Goal: Task Accomplishment & Management: Manage account settings

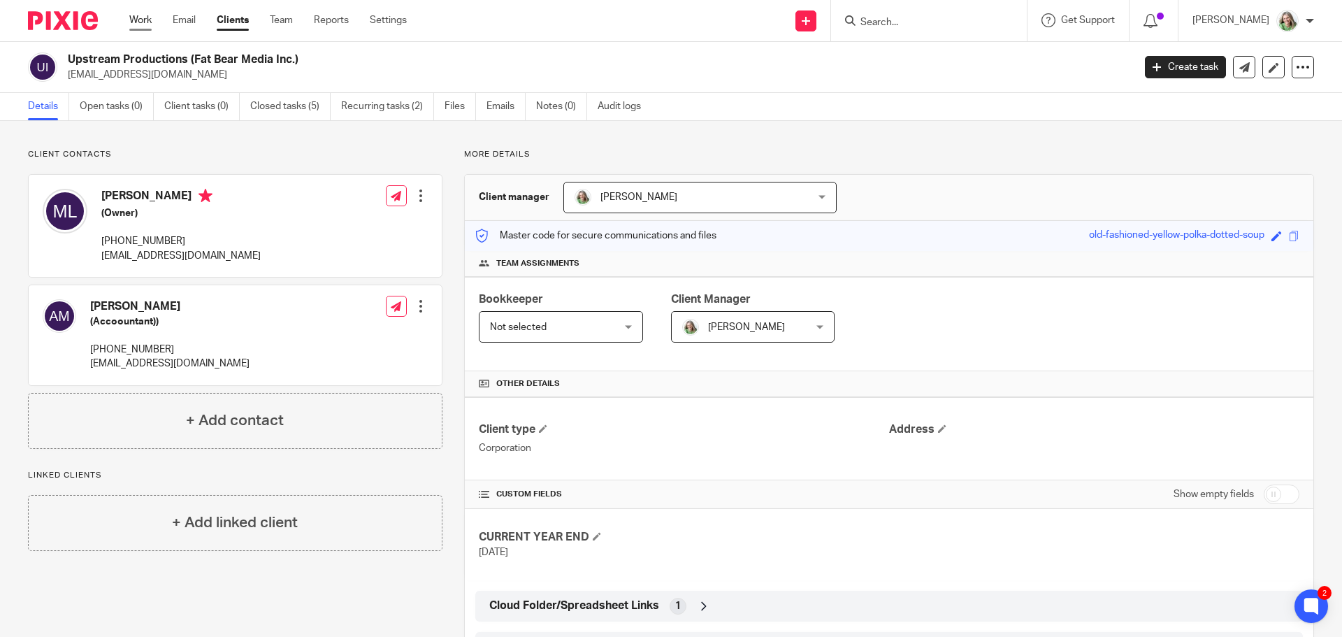
click at [143, 20] on link "Work" at bounding box center [140, 20] width 22 height 14
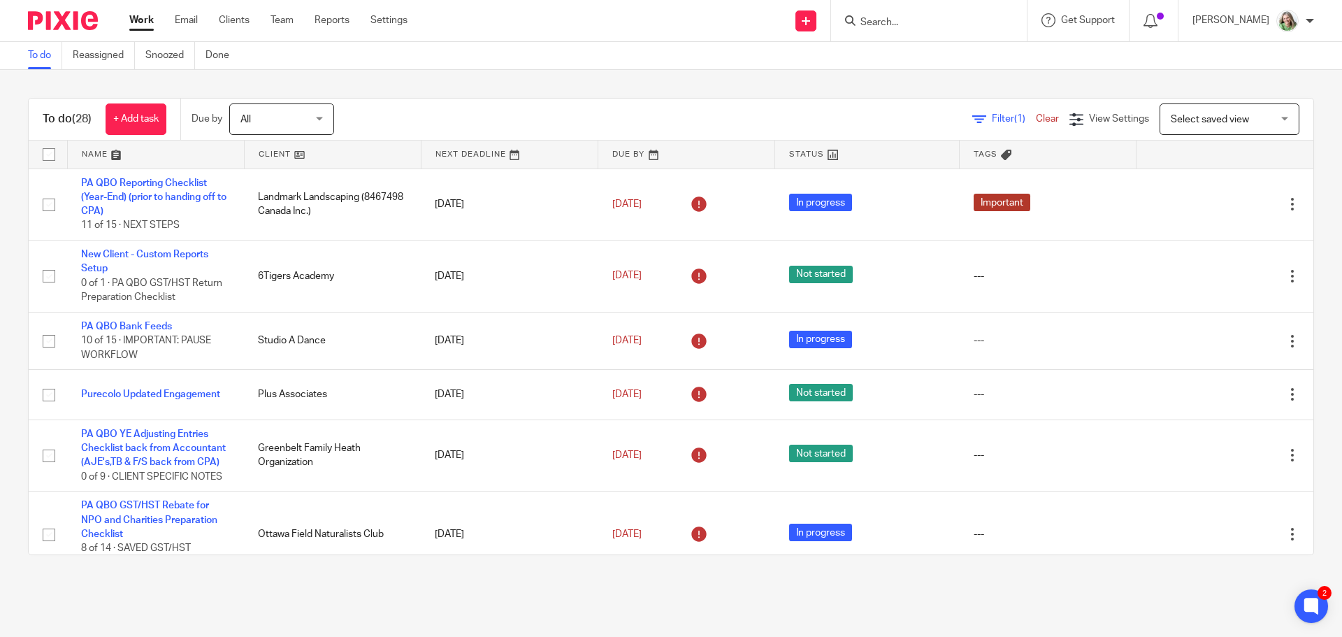
click at [1192, 113] on span "Select saved view" at bounding box center [1222, 118] width 102 height 29
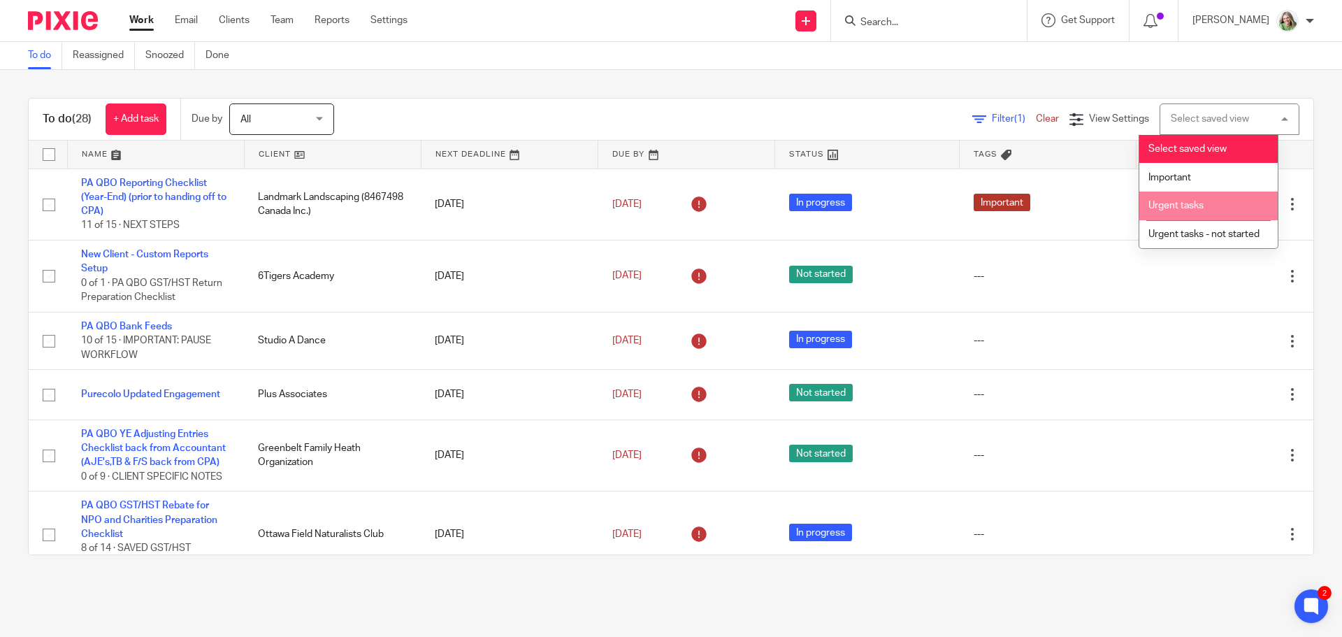
click at [1176, 210] on li "Urgent tasks" at bounding box center [1208, 206] width 138 height 29
